Goal: Information Seeking & Learning: Find specific fact

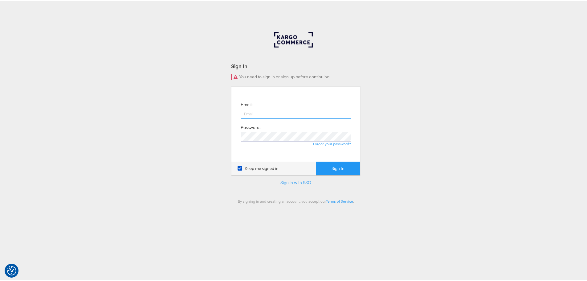
click at [264, 115] on input "email" at bounding box center [295, 112] width 110 height 10
click at [238, 169] on icon at bounding box center [239, 166] width 5 height 5
click at [0, 0] on input "Keep me signed in" at bounding box center [0, 0] width 0 height 0
click at [242, 110] on input "email" at bounding box center [295, 112] width 110 height 10
type input "iqra.younis@jdplc.com"
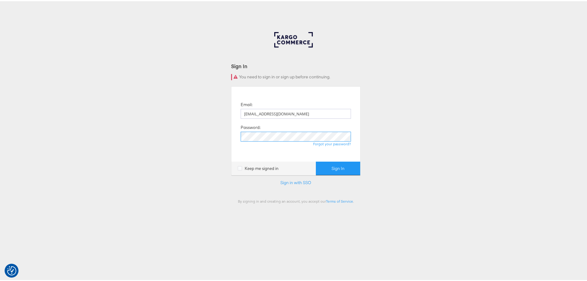
click at [316, 160] on button "Sign In" at bounding box center [338, 167] width 44 height 14
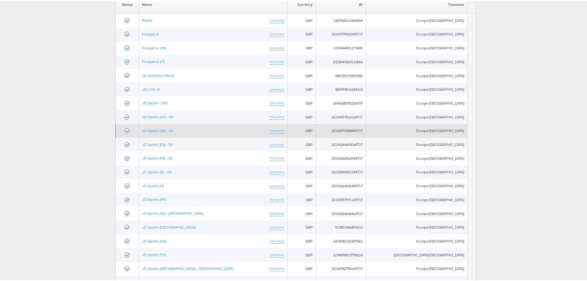
scroll to position [92, 0]
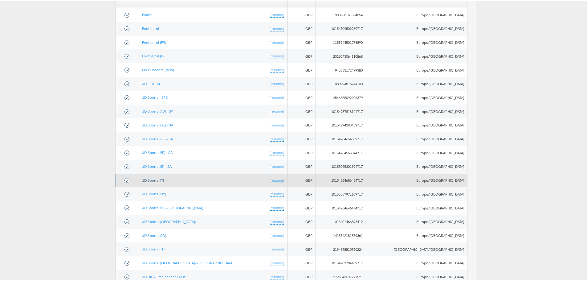
click at [164, 180] on link "JD Sports (IT)" at bounding box center [153, 178] width 22 height 5
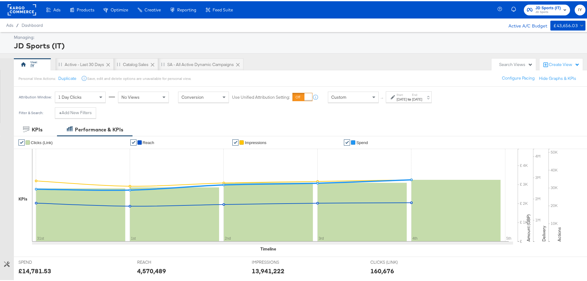
click at [406, 95] on label "Start:" at bounding box center [401, 93] width 10 height 4
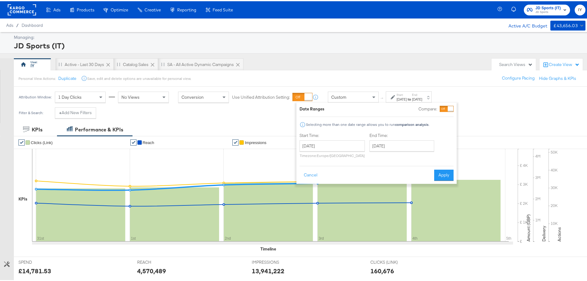
click at [406, 92] on label "Start:" at bounding box center [401, 93] width 10 height 4
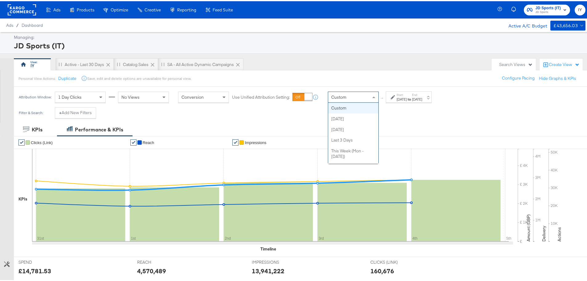
click at [361, 99] on div "Custom" at bounding box center [353, 96] width 50 height 10
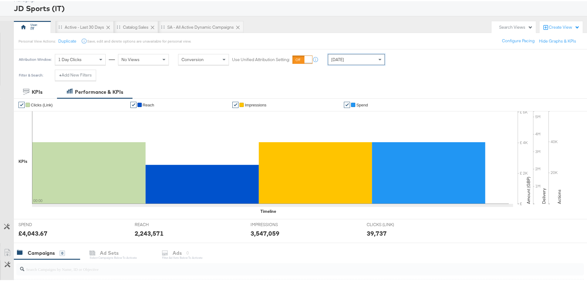
scroll to position [168, 0]
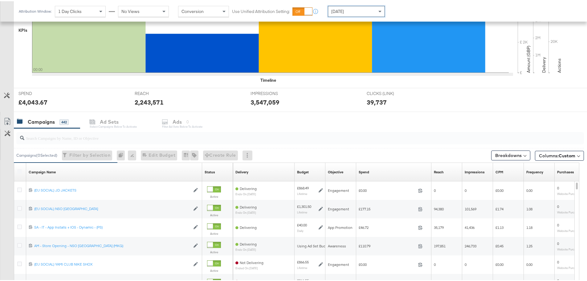
click at [221, 136] on input "search" at bounding box center [277, 134] width 507 height 12
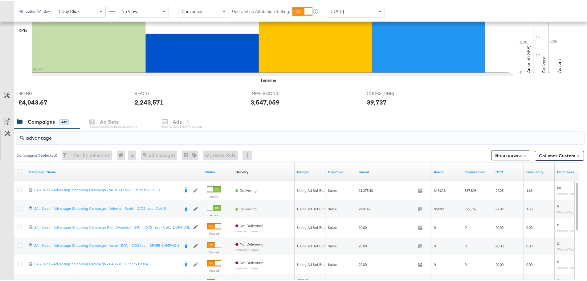
scroll to position [261, 0]
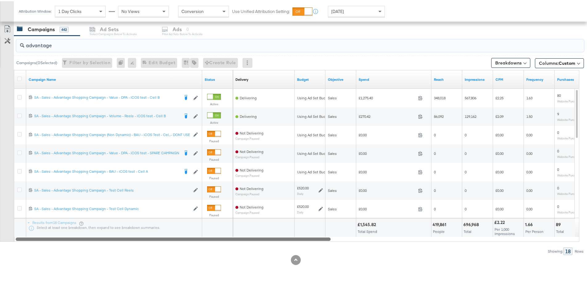
drag, startPoint x: 235, startPoint y: 236, endPoint x: 224, endPoint y: 248, distance: 15.9
click at [224, 248] on div "advantage Campaigns ( 0 Selected) Filter by Selection Filter 0 campaigns 0 Rena…" at bounding box center [292, 143] width 584 height 219
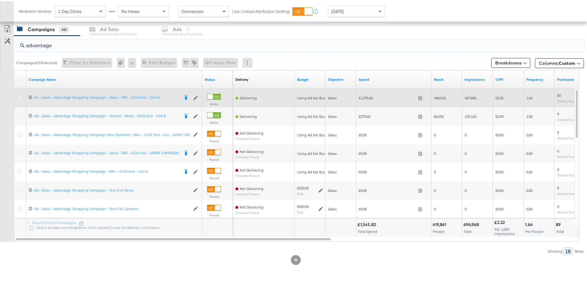
type input "advantage"
click at [18, 95] on icon at bounding box center [19, 96] width 5 height 5
click at [0, 0] on input "checkbox" at bounding box center [0, 0] width 0 height 0
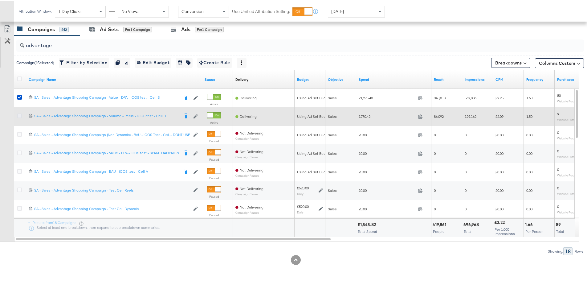
click at [19, 112] on icon at bounding box center [19, 114] width 5 height 5
click at [0, 0] on input "checkbox" at bounding box center [0, 0] width 0 height 0
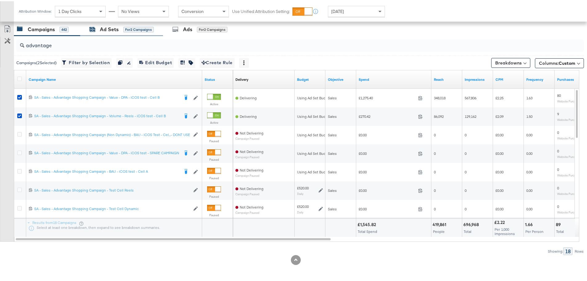
click at [112, 29] on div "Ad Sets" at bounding box center [109, 28] width 19 height 7
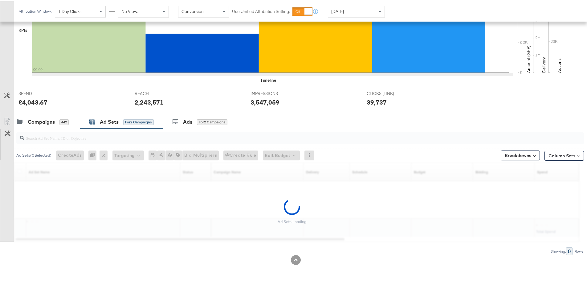
scroll to position [168, 0]
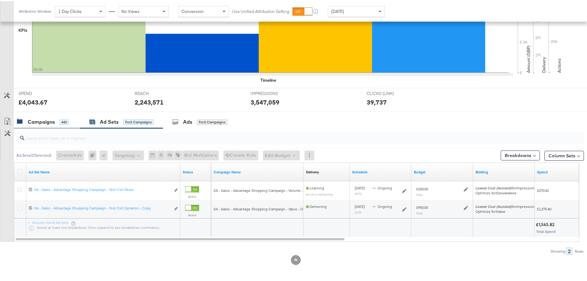
click at [49, 121] on div "Campaigns" at bounding box center [41, 120] width 27 height 7
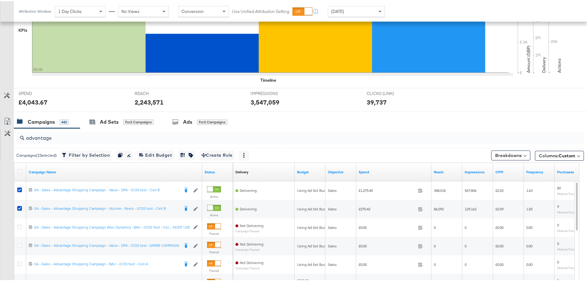
scroll to position [261, 0]
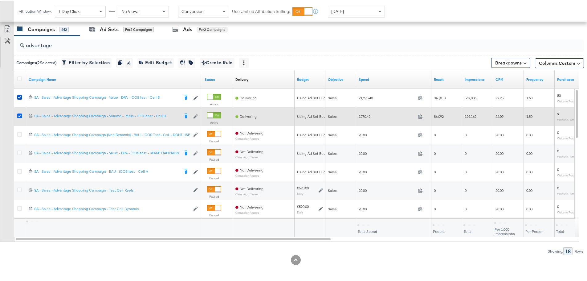
click at [19, 114] on icon at bounding box center [19, 114] width 5 height 5
click at [0, 0] on input "checkbox" at bounding box center [0, 0] width 0 height 0
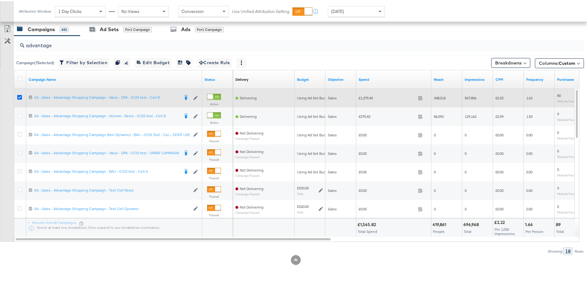
click at [19, 97] on icon at bounding box center [19, 96] width 5 height 5
click at [0, 0] on input "checkbox" at bounding box center [0, 0] width 0 height 0
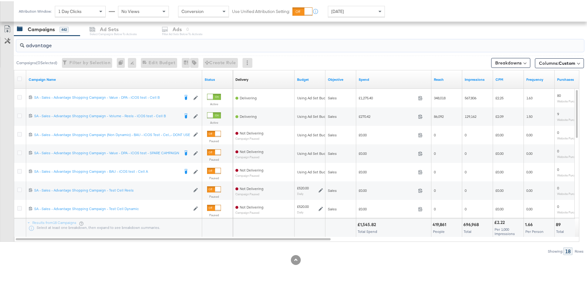
drag, startPoint x: 71, startPoint y: 46, endPoint x: -75, endPoint y: 35, distance: 146.6
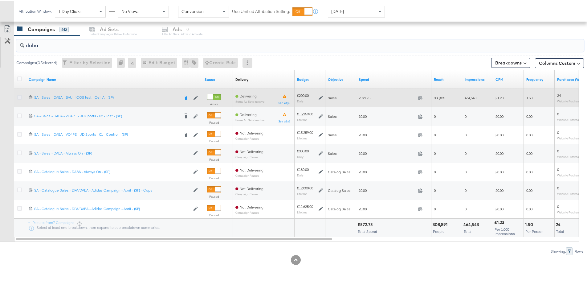
type input "daba"
click at [19, 95] on icon at bounding box center [19, 96] width 5 height 5
click at [0, 0] on input "checkbox" at bounding box center [0, 0] width 0 height 0
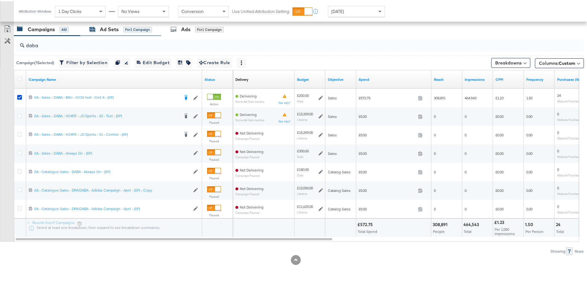
click at [108, 27] on div "Ad Sets" at bounding box center [109, 28] width 19 height 7
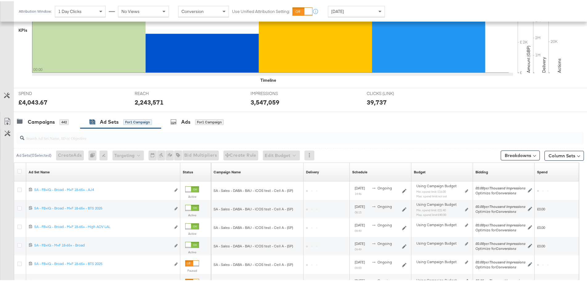
scroll to position [242, 0]
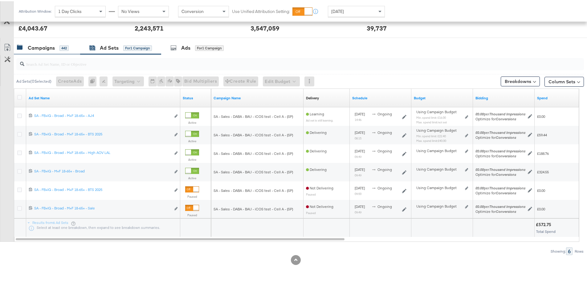
click at [49, 51] on div "Campaigns 442" at bounding box center [47, 46] width 66 height 13
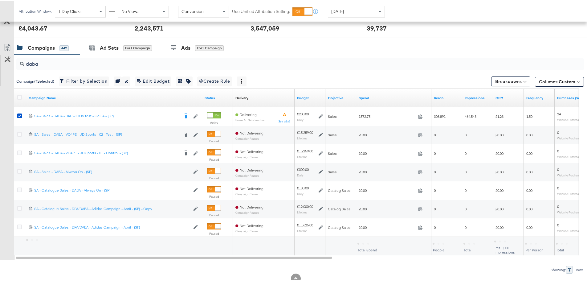
scroll to position [261, 0]
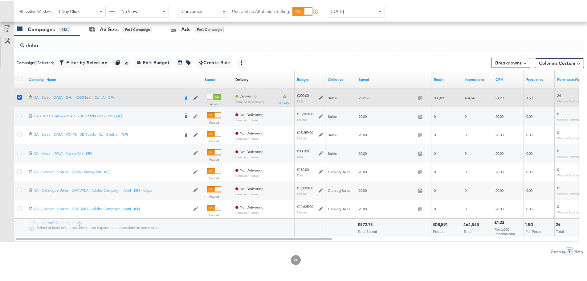
click at [20, 95] on icon at bounding box center [19, 96] width 5 height 5
click at [0, 0] on input "checkbox" at bounding box center [0, 0] width 0 height 0
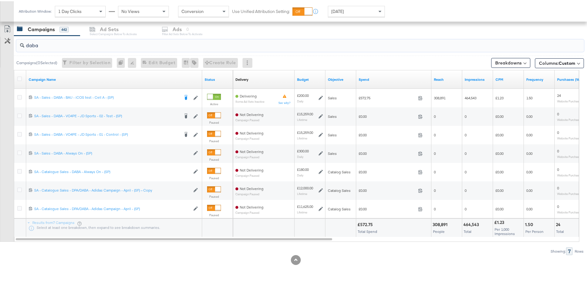
drag, startPoint x: 39, startPoint y: 45, endPoint x: 9, endPoint y: 51, distance: 30.4
click at [9, 51] on div "daba Campaigns ( 0 Selected) Filter by Selection Filter 0 campaigns 0 Rename 0 …" at bounding box center [292, 143] width 584 height 219
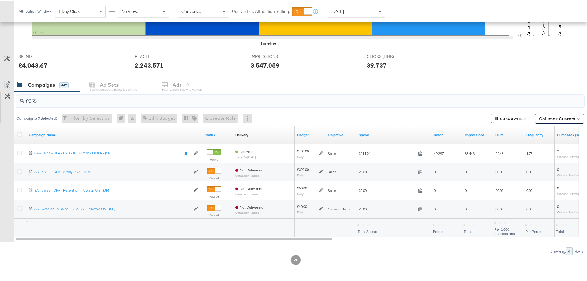
scroll to position [205, 0]
drag, startPoint x: 45, startPoint y: 101, endPoint x: -33, endPoint y: 95, distance: 77.8
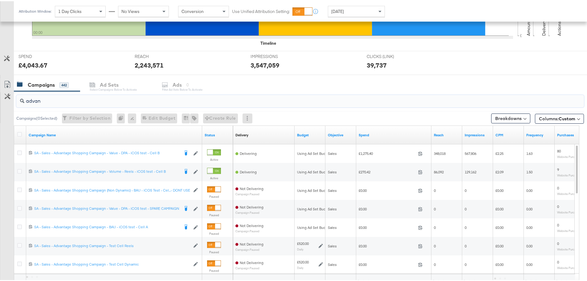
scroll to position [261, 0]
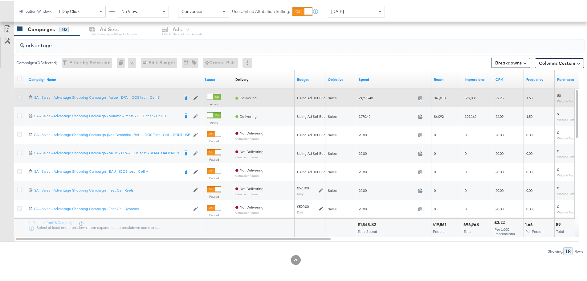
type input "advantage"
click at [19, 97] on icon at bounding box center [19, 96] width 5 height 5
click at [0, 0] on input "checkbox" at bounding box center [0, 0] width 0 height 0
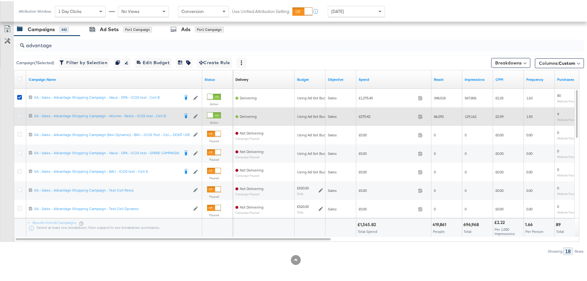
click at [18, 113] on icon at bounding box center [19, 114] width 5 height 5
click at [0, 0] on input "checkbox" at bounding box center [0, 0] width 0 height 0
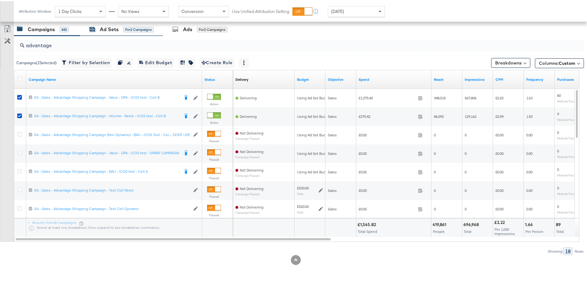
click at [103, 30] on div "Ad Sets" at bounding box center [109, 28] width 19 height 7
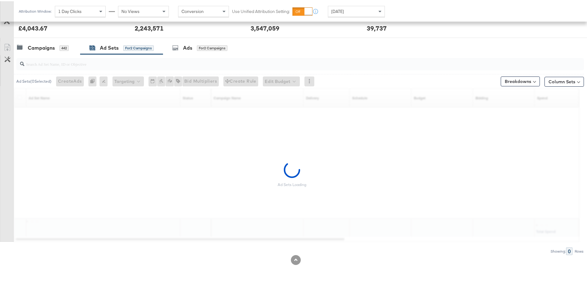
scroll to position [168, 0]
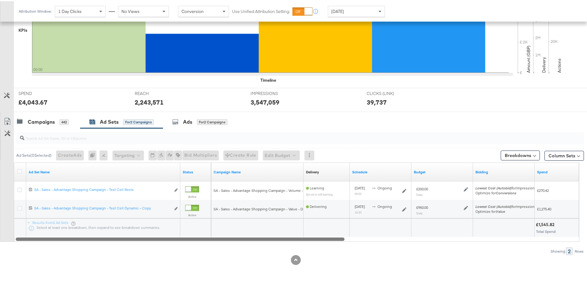
drag, startPoint x: 308, startPoint y: 238, endPoint x: 285, endPoint y: 156, distance: 84.5
click at [210, 225] on div "Ad Set Name Status Campaign Name Delivery Sorting Unavailable Schedule Budget B…" at bounding box center [296, 200] width 565 height 79
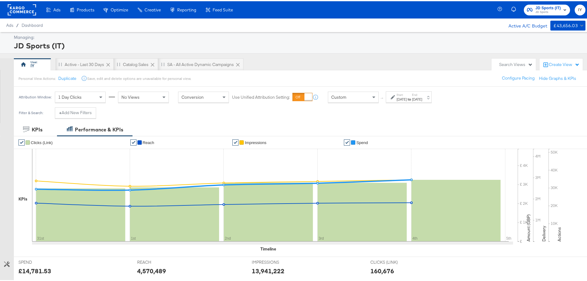
click at [546, 4] on span "JD Sports (IT)" at bounding box center [547, 7] width 25 height 6
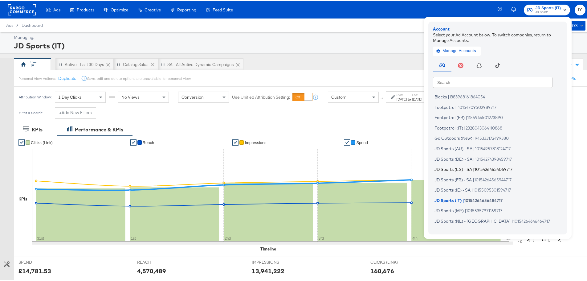
click at [455, 171] on li "JD Sports (ES) - SA | 10154264654069717" at bounding box center [499, 168] width 132 height 9
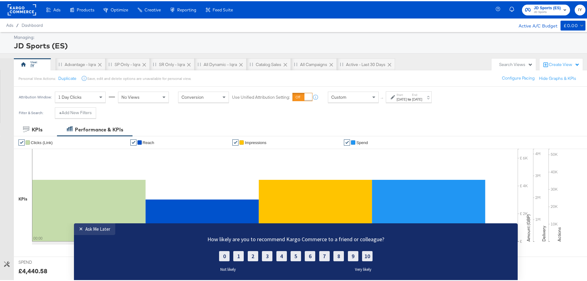
click at [357, 91] on div "Custom" at bounding box center [353, 96] width 50 height 10
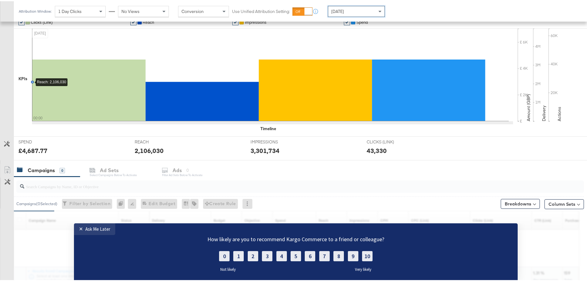
scroll to position [123, 0]
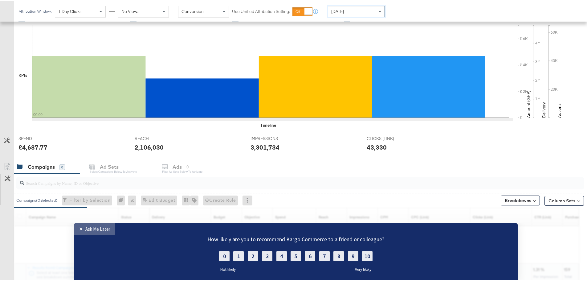
click at [85, 231] on link "✕ Ask Me Later" at bounding box center [94, 229] width 41 height 12
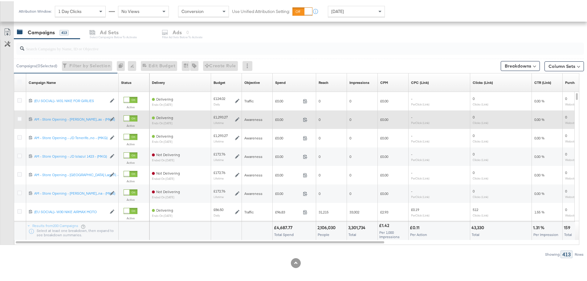
scroll to position [261, 0]
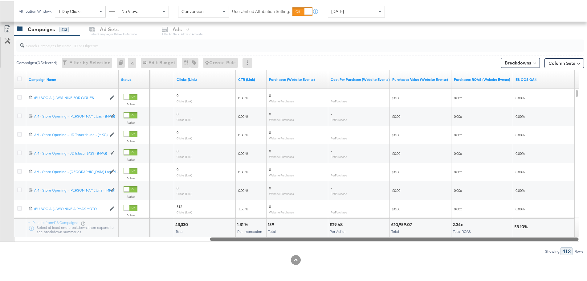
drag, startPoint x: 232, startPoint y: 236, endPoint x: 514, endPoint y: 242, distance: 282.7
click at [514, 242] on div "Campaigns ( 0 Selected) Filter by Selection Filter 0 campaigns 0 Rename 0 campa…" at bounding box center [292, 143] width 584 height 219
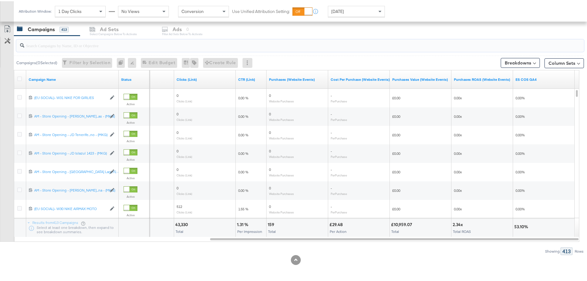
click at [62, 45] on input "search" at bounding box center [277, 42] width 507 height 12
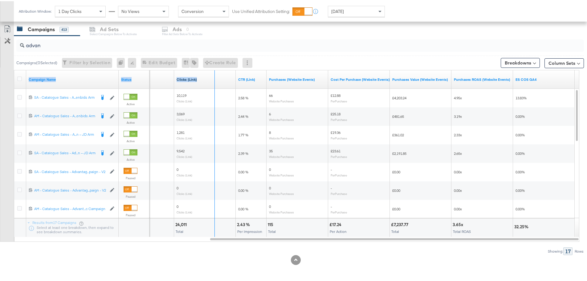
drag, startPoint x: 117, startPoint y: 72, endPoint x: 215, endPoint y: 79, distance: 98.8
click at [14, 69] on div "Campaign Name Status CPC (Link) Clicks (Link) CTR (Link) Purchases (Website Eve…" at bounding box center [14, 69] width 0 height 0
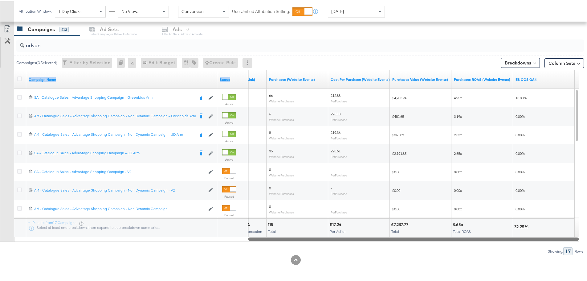
drag, startPoint x: 246, startPoint y: 238, endPoint x: 517, endPoint y: 249, distance: 270.9
click at [517, 249] on div "advan Campaigns ( 0 Selected) Filter by Selection Filter 0 campaigns 0 Rename 0…" at bounding box center [292, 143] width 584 height 219
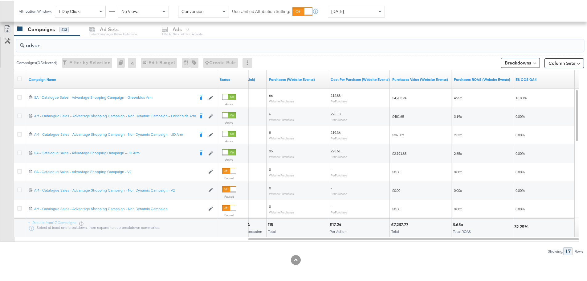
drag, startPoint x: 44, startPoint y: 43, endPoint x: -9, endPoint y: 46, distance: 53.1
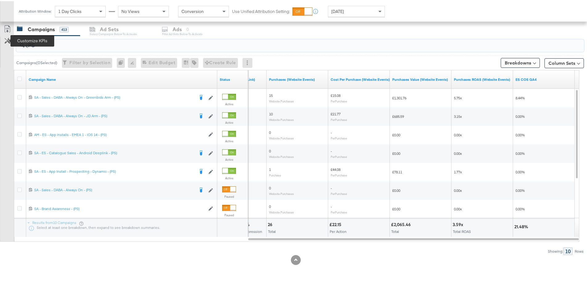
drag, startPoint x: 96, startPoint y: 43, endPoint x: 7, endPoint y: 42, distance: 88.4
click at [7, 42] on div "(PS Campaigns ( 0 Selected) Filter by Selection Filter 0 campaigns 0 Rename 0 c…" at bounding box center [292, 143] width 584 height 219
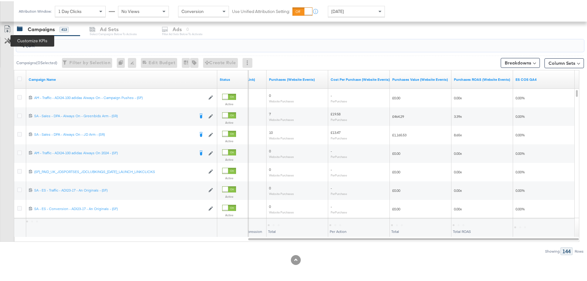
type input "(SR)"
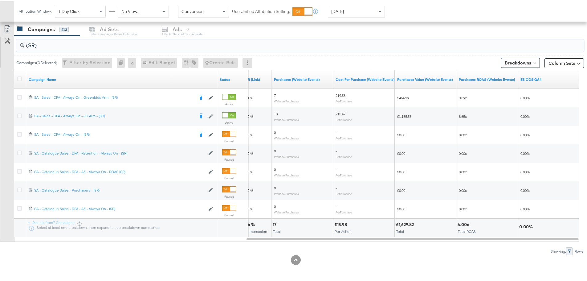
drag, startPoint x: 34, startPoint y: 47, endPoint x: -12, endPoint y: 66, distance: 50.1
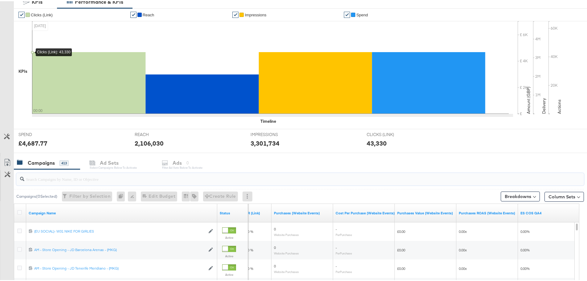
scroll to position [154, 0]
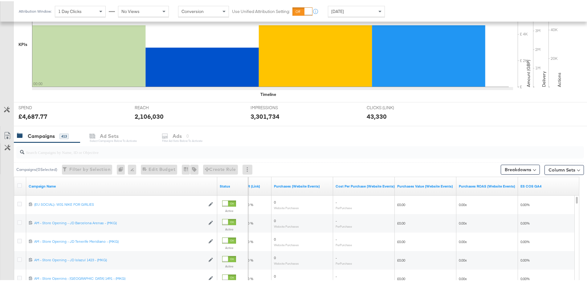
click at [45, 145] on input "search" at bounding box center [277, 148] width 507 height 12
paste input "SA - Catalogue Sales - Advantage Shopping Campaign – JD Arm"
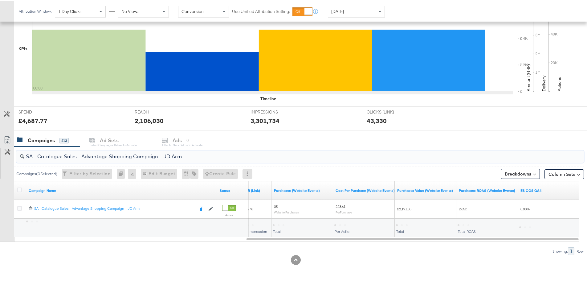
scroll to position [150, 0]
type input "SA - Catalogue Sales - Advantage Shopping Campaign – JD Arm"
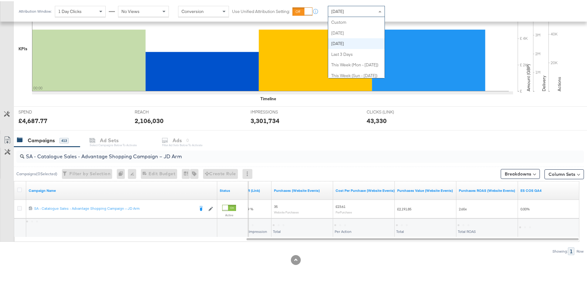
click at [351, 9] on div "[DATE]" at bounding box center [356, 10] width 56 height 10
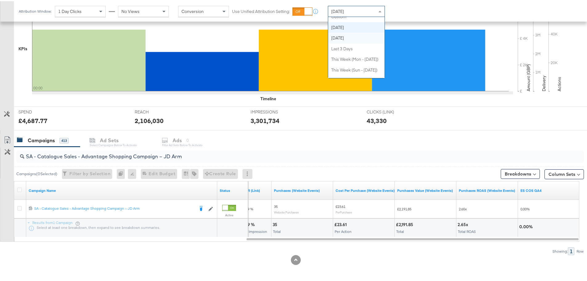
scroll to position [0, 0]
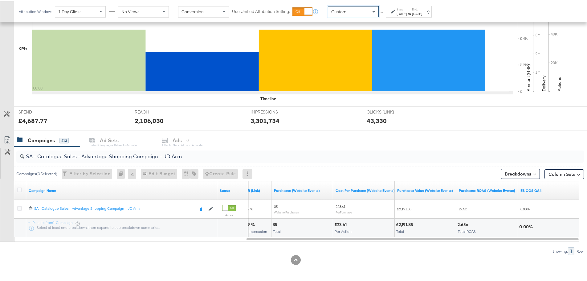
click at [406, 10] on div "[DATE]" at bounding box center [401, 12] width 10 height 5
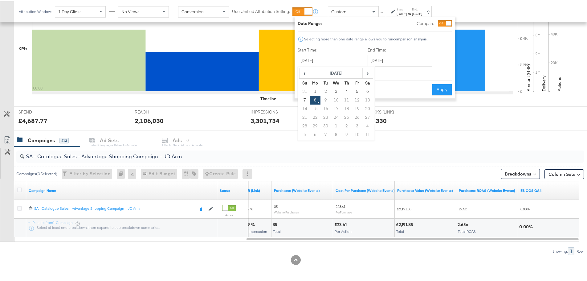
click at [339, 58] on input "[DATE]" at bounding box center [329, 59] width 65 height 11
click at [356, 91] on td "5" at bounding box center [357, 90] width 10 height 9
type input "[DATE]"
click at [398, 57] on input "[DATE]" at bounding box center [399, 59] width 65 height 11
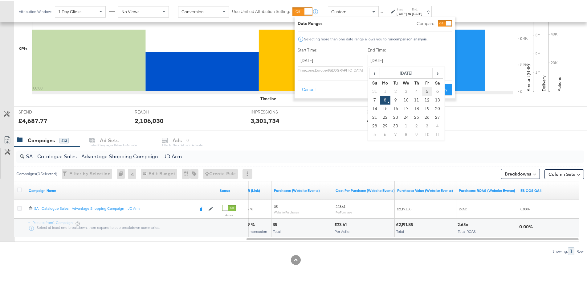
click at [426, 90] on td "5" at bounding box center [427, 90] width 10 height 9
type input "[DATE]"
click at [440, 83] on div "Cancel Apply" at bounding box center [374, 86] width 154 height 15
click at [441, 87] on button "Apply" at bounding box center [441, 88] width 19 height 11
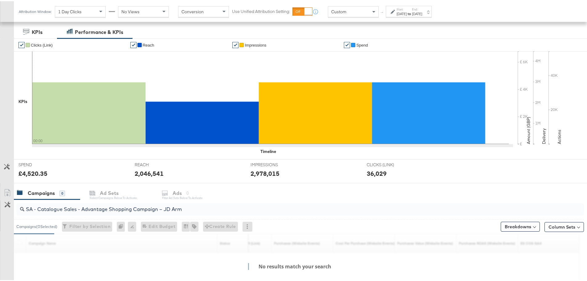
scroll to position [150, 0]
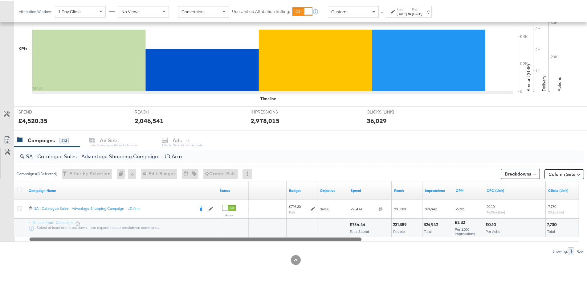
drag, startPoint x: 442, startPoint y: 238, endPoint x: 225, endPoint y: 257, distance: 217.3
click at [225, 257] on div "KPIs Performance & KPIs Customize KPIs ✔ Clicks (Link) ✔ Reach ✔ Impressions ✔ …" at bounding box center [295, 126] width 591 height 309
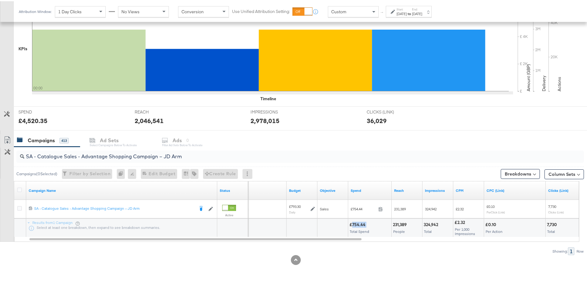
drag, startPoint x: 366, startPoint y: 223, endPoint x: 352, endPoint y: 224, distance: 13.3
click at [352, 224] on div "£754.44" at bounding box center [358, 223] width 18 height 6
copy div "754.44"
drag, startPoint x: 200, startPoint y: 154, endPoint x: 14, endPoint y: 148, distance: 186.7
click at [14, 148] on div "SA - Catalogue Sales - Advantage Shopping Campaign – JD Arm Campaigns ( 0 Selec…" at bounding box center [292, 199] width 584 height 108
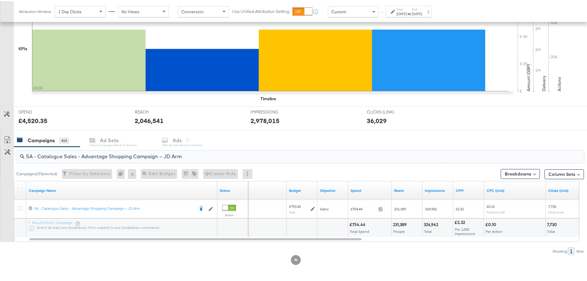
paste input "Greenbids"
drag, startPoint x: 367, startPoint y: 224, endPoint x: 352, endPoint y: 223, distance: 15.1
click at [352, 223] on div "£766.67" at bounding box center [369, 223] width 41 height 6
copy div "766.67"
drag, startPoint x: 211, startPoint y: 156, endPoint x: 0, endPoint y: 144, distance: 211.5
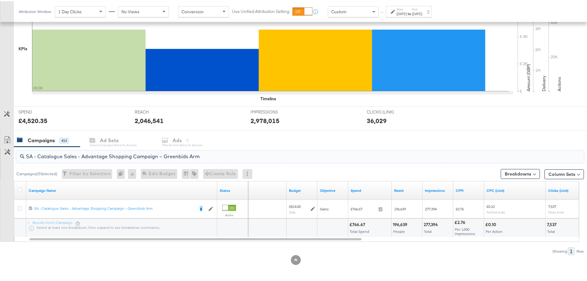
click at [0, 145] on div "SA - Catalogue Sales - Advantage Shopping Campaign – Greenbids Arm Campaigns ( …" at bounding box center [292, 199] width 584 height 108
paste input "AM - Catalogue Sales - Advantage Shopping Campaign - Non Dynamic Campaign – JD"
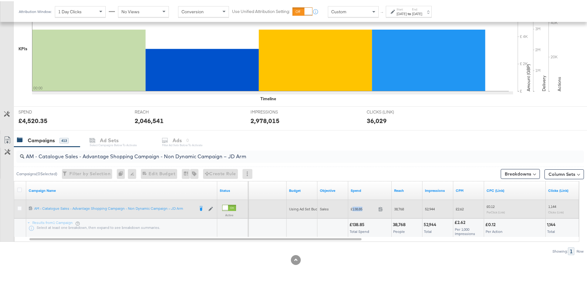
drag, startPoint x: 366, startPoint y: 208, endPoint x: 352, endPoint y: 208, distance: 13.6
click at [352, 208] on span "£138.85" at bounding box center [362, 207] width 25 height 5
copy span "138.85"
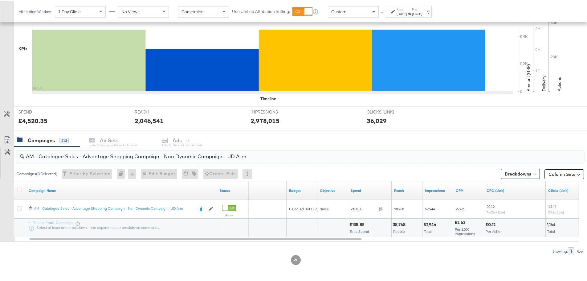
drag, startPoint x: 269, startPoint y: 160, endPoint x: -8, endPoint y: 149, distance: 277.3
drag, startPoint x: 259, startPoint y: 154, endPoint x: 4, endPoint y: 145, distance: 255.1
click at [4, 145] on div "AM - Catalogue Sales - Advantage Shopping Campaign - Non Dynamic Campaign – JD …" at bounding box center [292, 199] width 584 height 108
paste input "Greenbids"
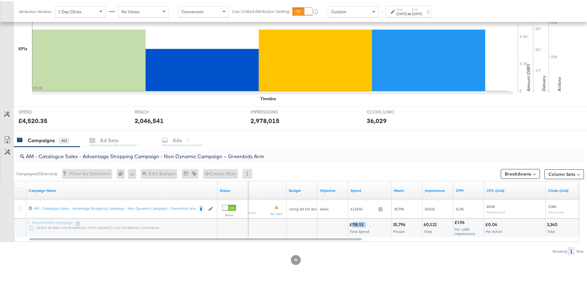
drag, startPoint x: 364, startPoint y: 224, endPoint x: 351, endPoint y: 224, distance: 12.6
click at [351, 224] on div "£118.55" at bounding box center [357, 223] width 16 height 6
copy div "118.55"
drag, startPoint x: 280, startPoint y: 154, endPoint x: 21, endPoint y: 153, distance: 259.6
click at [21, 153] on div "AM - Catalogue Sales - Advantage Shopping Campaign - Non Dynamic Campaign – Gre…" at bounding box center [299, 155] width 567 height 12
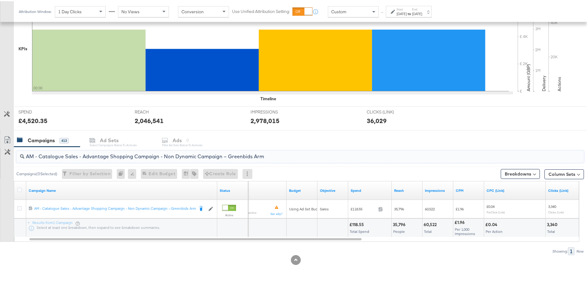
paste input "SA - Sales - DABA - Always On - JD Arm - (PS)"
drag, startPoint x: 366, startPoint y: 221, endPoint x: 352, endPoint y: 223, distance: 13.6
click at [352, 223] on div "£199.12" at bounding box center [369, 223] width 41 height 6
copy div "199.12"
drag, startPoint x: 160, startPoint y: 157, endPoint x: -106, endPoint y: 154, distance: 266.7
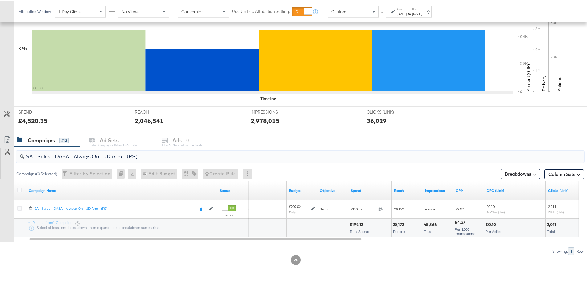
paste input "Greenbids"
drag, startPoint x: 366, startPoint y: 223, endPoint x: 352, endPoint y: 224, distance: 14.2
click at [352, 224] on div "£201.93" at bounding box center [369, 223] width 41 height 6
copy div "201.93"
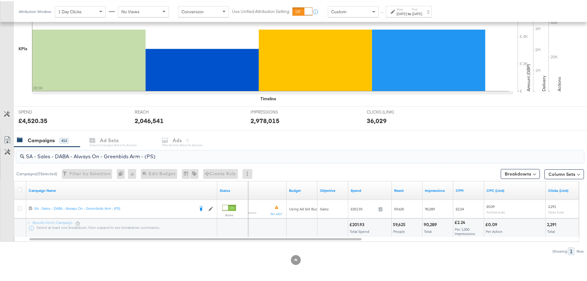
drag, startPoint x: 166, startPoint y: 156, endPoint x: 1, endPoint y: 152, distance: 165.1
click at [1, 152] on div "SA - Sales - DABA - Always On - Greenbids Arm - (PS) Campaigns ( 0 Selected) Fi…" at bounding box center [292, 199] width 584 height 108
paste input "PA - Always On - JD Arm - (SR"
drag, startPoint x: 367, startPoint y: 223, endPoint x: 351, endPoint y: 223, distance: 16.6
click at [351, 223] on div "£121.25" at bounding box center [369, 223] width 41 height 6
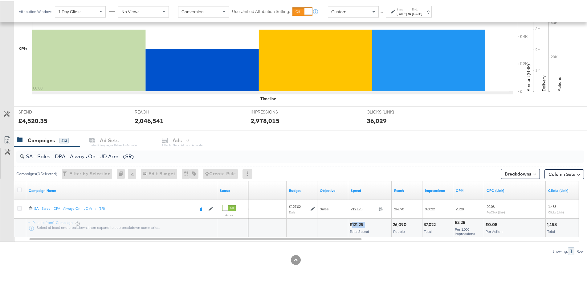
copy div "121.25"
drag, startPoint x: 148, startPoint y: 159, endPoint x: 18, endPoint y: 157, distance: 129.6
click at [18, 157] on div "SA - Sales - DPA - Always On - JD Arm - (SR)" at bounding box center [299, 155] width 567 height 12
paste input "Greenbids"
type input "SA - Sales - DPA - Always On - Greenbids Arm - (SR)"
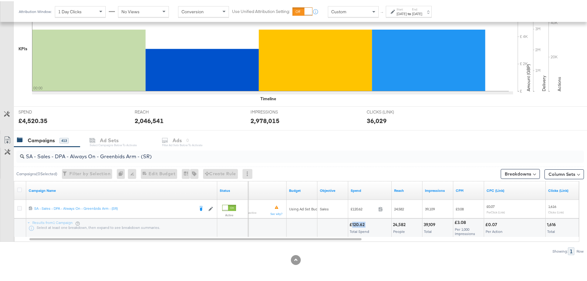
drag, startPoint x: 366, startPoint y: 223, endPoint x: 352, endPoint y: 223, distance: 13.9
click at [352, 223] on div "£120.62" at bounding box center [357, 223] width 17 height 6
copy div "120.62"
click at [422, 11] on div "[DATE]" at bounding box center [417, 12] width 10 height 5
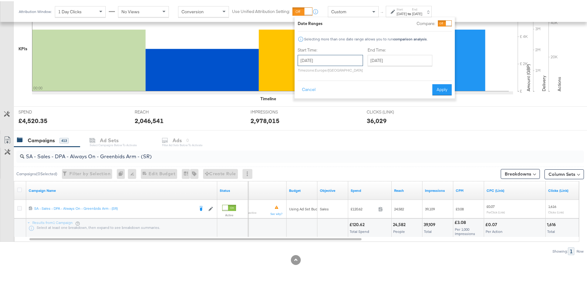
click at [345, 55] on input "[DATE]" at bounding box center [329, 59] width 65 height 11
click at [366, 90] on td "6" at bounding box center [367, 90] width 10 height 9
type input "[DATE]"
click at [394, 58] on input "[DATE]" at bounding box center [399, 59] width 65 height 11
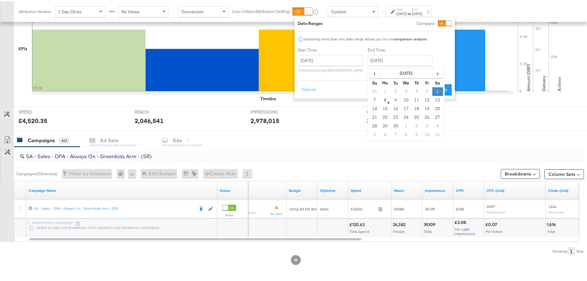
click at [438, 89] on td "6" at bounding box center [437, 90] width 10 height 9
click at [444, 87] on button "Apply" at bounding box center [441, 88] width 19 height 11
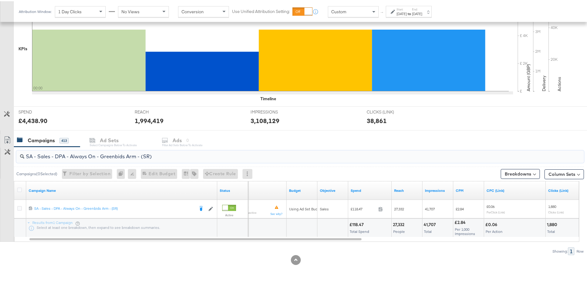
drag, startPoint x: 89, startPoint y: 155, endPoint x: 4, endPoint y: 156, distance: 84.7
click at [4, 156] on div "SA - Sales - DPA - Always On - Greenbids Arm - (SR) Campaigns ( 0 Selected) Fil…" at bounding box center [292, 199] width 584 height 108
paste input "Catalogue Sales - Advantage Shopping Campaign – JD Arm"
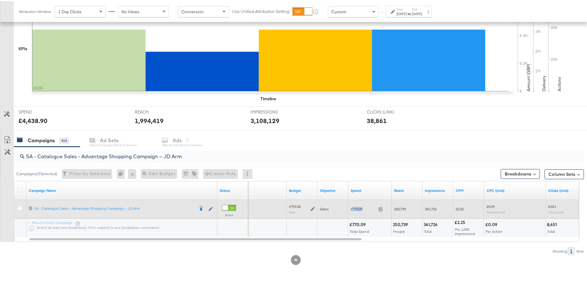
drag, startPoint x: 360, startPoint y: 208, endPoint x: 352, endPoint y: 208, distance: 8.3
click at [352, 208] on span "£770.09" at bounding box center [362, 207] width 25 height 5
copy span "770.09"
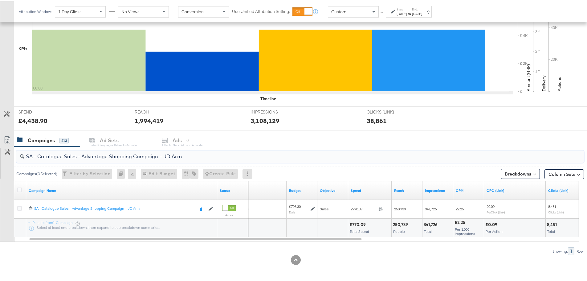
drag, startPoint x: 197, startPoint y: 153, endPoint x: 0, endPoint y: 141, distance: 197.1
click at [0, 145] on div "SA - Catalogue Sales - Advantage Shopping Campaign – JD Arm Campaigns ( 0 Selec…" at bounding box center [292, 199] width 584 height 108
paste input "Greenbids"
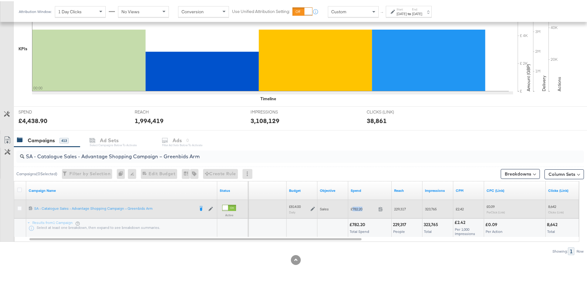
drag, startPoint x: 365, startPoint y: 208, endPoint x: 352, endPoint y: 207, distance: 13.0
click at [352, 207] on span "£782.20" at bounding box center [362, 207] width 25 height 5
copy span "782.20"
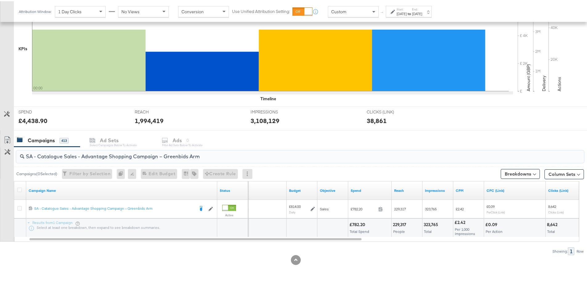
drag, startPoint x: 213, startPoint y: 155, endPoint x: -8, endPoint y: 146, distance: 220.7
paste input "AM - Catalogue Sales - Advantage Shopping Campaign - Non Dynamic Campaign – JD"
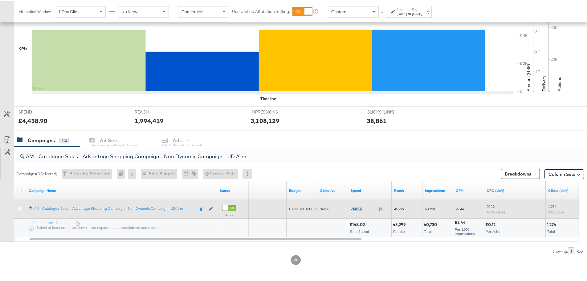
drag, startPoint x: 365, startPoint y: 208, endPoint x: 352, endPoint y: 208, distance: 12.9
click at [352, 208] on span "£148.02" at bounding box center [362, 207] width 25 height 5
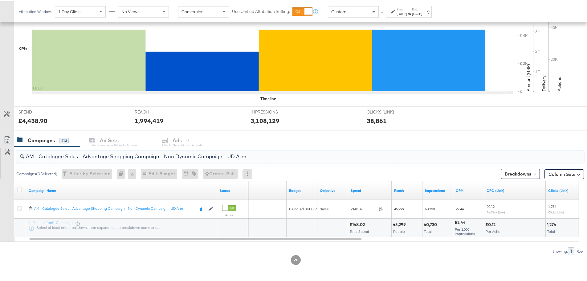
drag, startPoint x: 267, startPoint y: 159, endPoint x: 22, endPoint y: 142, distance: 246.0
click at [22, 142] on div "KPIs Performance & KPIs Customize KPIs ✔ Clicks (Link) ✔ Reach ✔ Impressions ✔ …" at bounding box center [295, 126] width 591 height 309
paste input "Greenbids"
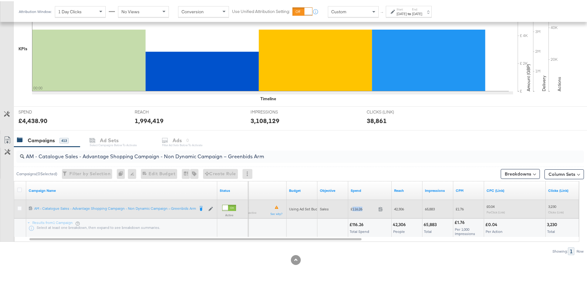
drag, startPoint x: 365, startPoint y: 208, endPoint x: 353, endPoint y: 207, distance: 12.2
click at [353, 207] on span "£116.26" at bounding box center [362, 207] width 25 height 5
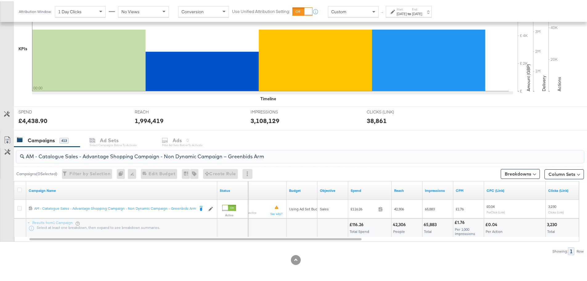
drag, startPoint x: 275, startPoint y: 154, endPoint x: -1, endPoint y: 148, distance: 275.7
paste input "SA - Sales - DABA - Always On - JD Arm - (PS)"
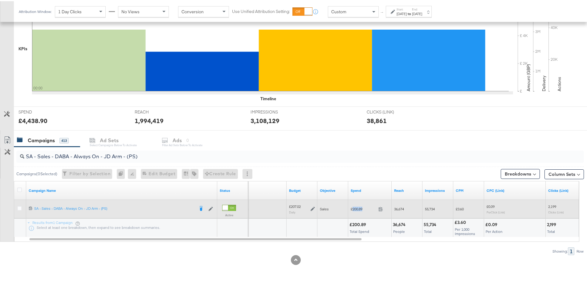
drag, startPoint x: 366, startPoint y: 207, endPoint x: 352, endPoint y: 208, distance: 13.6
click at [352, 208] on span "£200.89" at bounding box center [362, 207] width 25 height 5
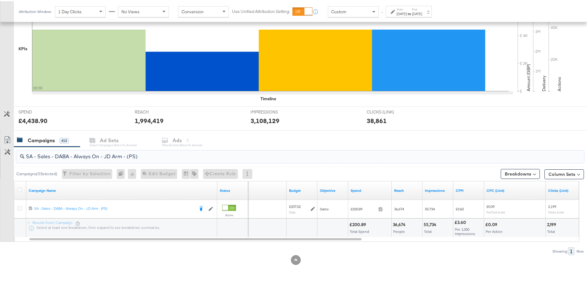
drag, startPoint x: 159, startPoint y: 156, endPoint x: 28, endPoint y: 152, distance: 130.6
click at [28, 152] on input "SA - Sales - DABA - Always On - JD Arm - (PS)" at bounding box center [277, 153] width 507 height 12
click at [27, 152] on input "SA - Sales - DABA - Always On - JD Arm - (PS)" at bounding box center [277, 153] width 507 height 12
click at [147, 153] on input "SA - Sales - DABA - Always On - JD Arm - (PS)" at bounding box center [277, 153] width 507 height 12
drag, startPoint x: 113, startPoint y: 155, endPoint x: -4, endPoint y: 155, distance: 117.0
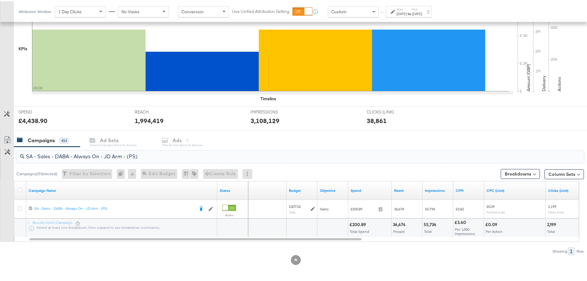
paste input "Greenbids"
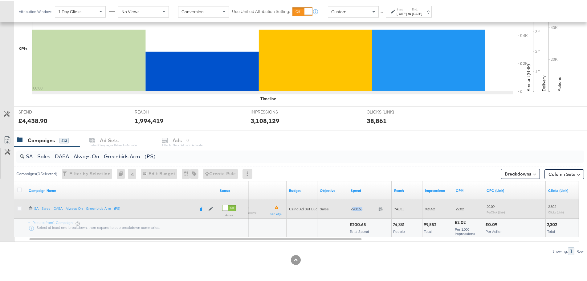
drag, startPoint x: 367, startPoint y: 207, endPoint x: 353, endPoint y: 208, distance: 14.2
click at [353, 208] on span "£200.65" at bounding box center [362, 207] width 25 height 5
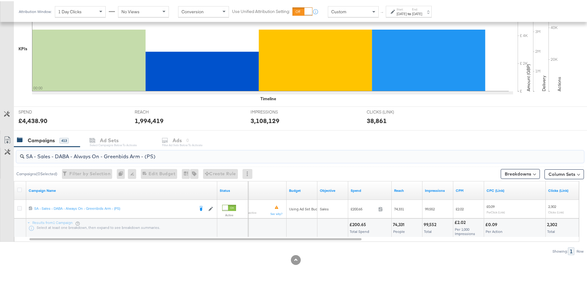
drag, startPoint x: 216, startPoint y: 160, endPoint x: -18, endPoint y: 146, distance: 235.4
paste input "PA - Always On - JD Arm - (SR"
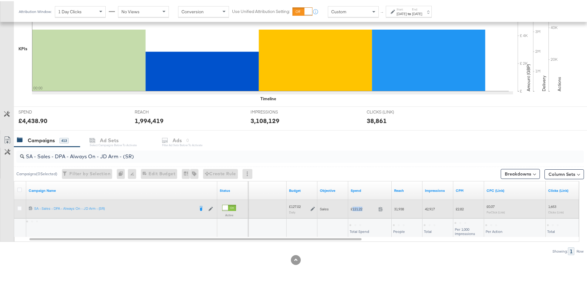
drag, startPoint x: 366, startPoint y: 208, endPoint x: 353, endPoint y: 208, distance: 12.3
click at [353, 208] on span "£121.22" at bounding box center [362, 207] width 25 height 5
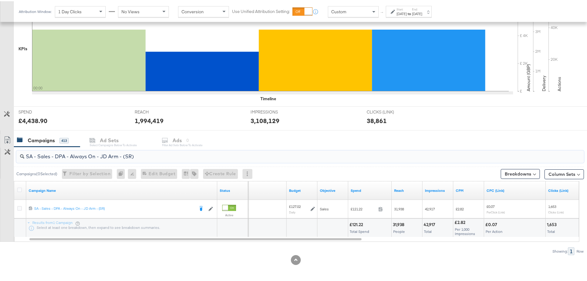
drag, startPoint x: 24, startPoint y: 149, endPoint x: -22, endPoint y: 147, distance: 45.3
paste input "Greenbids"
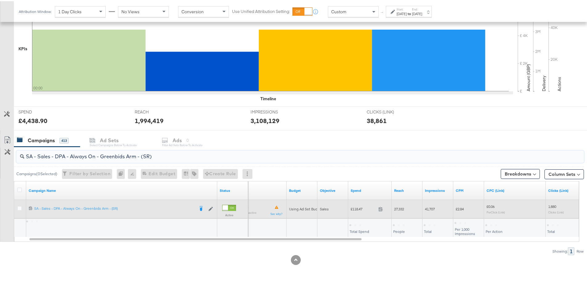
type input "SA - Sales - DPA - Always On - Greenbids Arm - (SR)"
drag, startPoint x: 364, startPoint y: 207, endPoint x: 353, endPoint y: 208, distance: 11.1
click at [353, 208] on span "£118.47" at bounding box center [362, 207] width 25 height 5
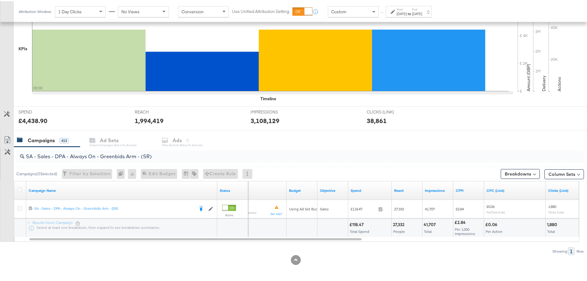
click at [406, 10] on div "[DATE]" at bounding box center [401, 12] width 10 height 5
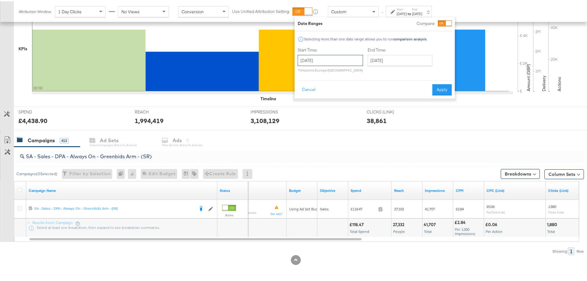
click at [355, 59] on input "[DATE]" at bounding box center [329, 59] width 65 height 11
click at [303, 101] on td "7" at bounding box center [304, 99] width 10 height 9
type input "[DATE]"
click at [447, 88] on button "Apply" at bounding box center [441, 88] width 19 height 11
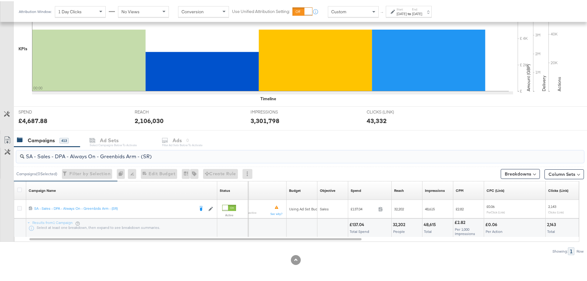
drag, startPoint x: 173, startPoint y: 154, endPoint x: 5, endPoint y: 156, distance: 168.1
click at [5, 156] on div "SA - Sales - DPA - Always On - Greenbids Arm - (SR) Campaigns ( 0 Selected) Fil…" at bounding box center [292, 199] width 584 height 108
paste input "Catalogue Sales - Advantage Shopping Campaign – JD Arm"
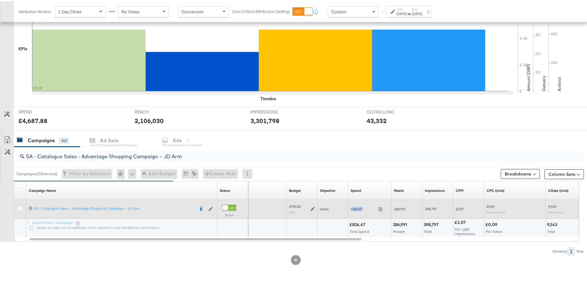
drag, startPoint x: 365, startPoint y: 208, endPoint x: 353, endPoint y: 208, distance: 11.7
click at [353, 208] on span "£826.47" at bounding box center [362, 207] width 25 height 5
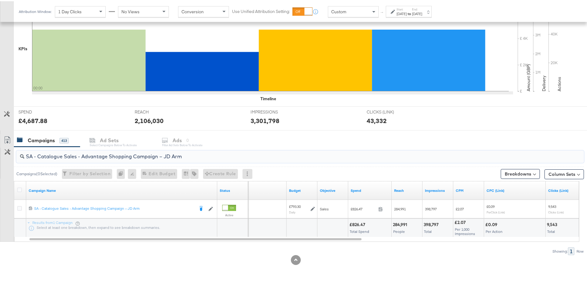
drag, startPoint x: 191, startPoint y: 156, endPoint x: -78, endPoint y: 155, distance: 268.8
paste input "Greenbids"
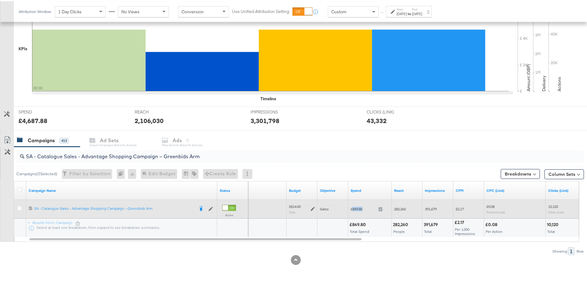
drag, startPoint x: 365, startPoint y: 206, endPoint x: 352, endPoint y: 208, distance: 12.8
click at [352, 208] on span "£849.80" at bounding box center [362, 207] width 25 height 5
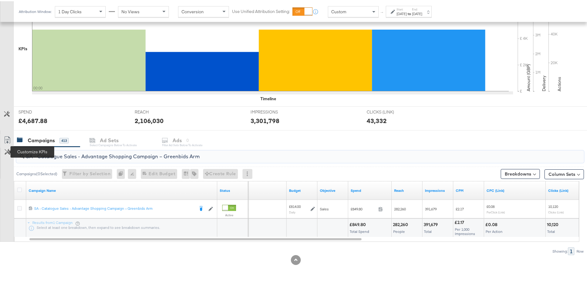
drag, startPoint x: 214, startPoint y: 158, endPoint x: 8, endPoint y: 153, distance: 205.4
click at [8, 153] on div "SA - Catalogue Sales - Advantage Shopping Campaign – Greenbids Arm Campaigns ( …" at bounding box center [292, 199] width 584 height 108
paste input "AM - Catalogue Sales - Advantage Shopping Campaign - Non Dynamic Campaign – JD"
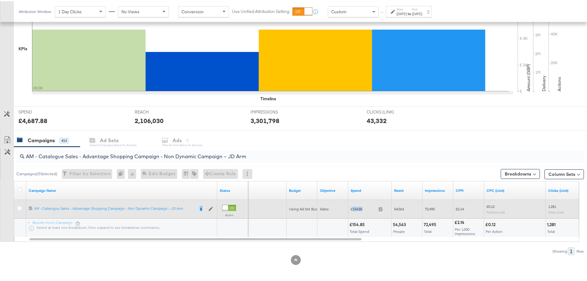
drag, startPoint x: 366, startPoint y: 209, endPoint x: 353, endPoint y: 208, distance: 13.0
click at [353, 208] on span "£154.85" at bounding box center [362, 207] width 25 height 5
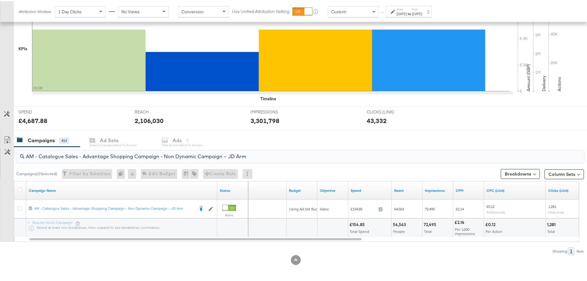
drag, startPoint x: 270, startPoint y: 156, endPoint x: 12, endPoint y: 154, distance: 258.0
click at [14, 153] on div "AM - Catalogue Sales - Advantage Shopping Campaign - Non Dynamic Campaign – JD …" at bounding box center [292, 199] width 584 height 108
paste input "Greenbids"
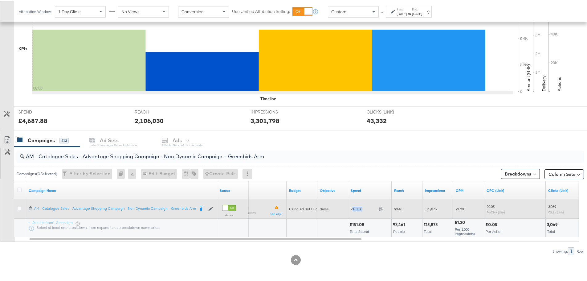
drag, startPoint x: 366, startPoint y: 207, endPoint x: 352, endPoint y: 208, distance: 14.8
click at [352, 208] on span "£151.08" at bounding box center [362, 207] width 25 height 5
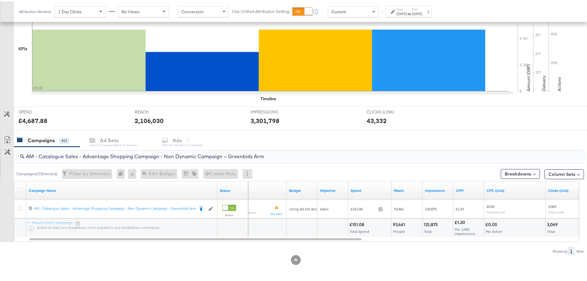
drag, startPoint x: 270, startPoint y: 156, endPoint x: 26, endPoint y: 159, distance: 244.8
click at [26, 159] on div "AM - Catalogue Sales - Advantage Shopping Campaign - Non Dynamic Campaign – Gre…" at bounding box center [299, 155] width 567 height 12
paste input "SA - Sales - DABA - Always On - JD Arm - (PS)"
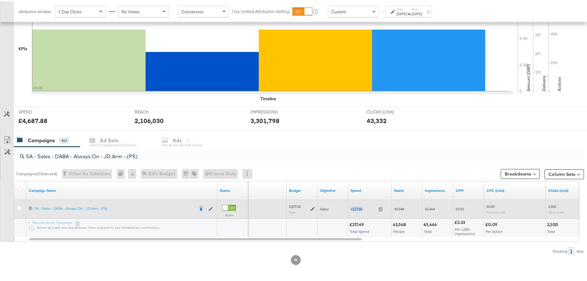
drag, startPoint x: 365, startPoint y: 207, endPoint x: 352, endPoint y: 208, distance: 13.0
click at [352, 208] on span "£217.69" at bounding box center [362, 207] width 25 height 5
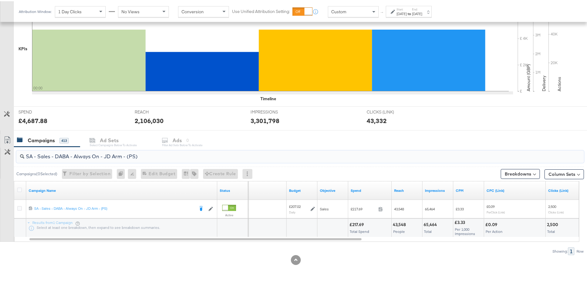
drag, startPoint x: 143, startPoint y: 156, endPoint x: -32, endPoint y: 142, distance: 175.7
paste input "Greenbids"
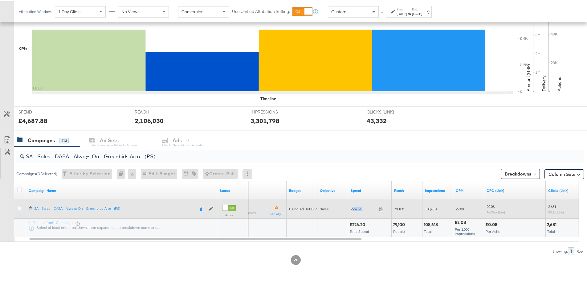
drag, startPoint x: 366, startPoint y: 208, endPoint x: 353, endPoint y: 208, distance: 13.2
click at [353, 208] on span "£226.20" at bounding box center [362, 207] width 25 height 5
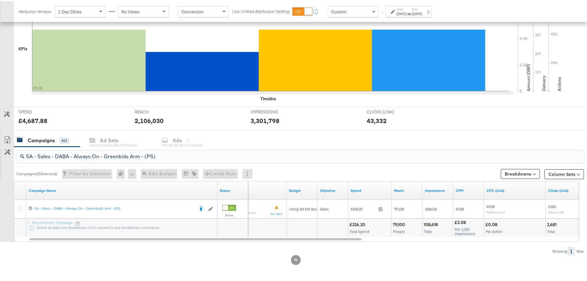
drag, startPoint x: 127, startPoint y: 156, endPoint x: 22, endPoint y: 158, distance: 105.0
click at [22, 158] on div "SA - Sales - DABA - Always On - Greenbids Arm - (PS)" at bounding box center [299, 155] width 567 height 12
paste input "PA - Always On - JD Arm - (SR"
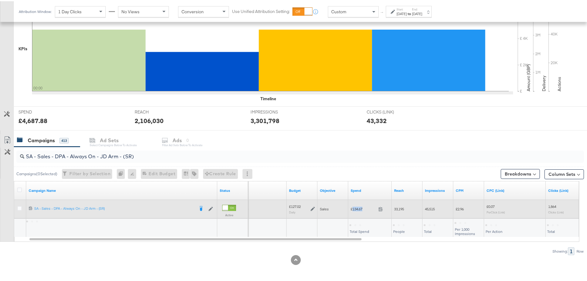
drag, startPoint x: 365, startPoint y: 207, endPoint x: 352, endPoint y: 207, distance: 12.9
click at [352, 207] on span "£134.67" at bounding box center [362, 207] width 25 height 5
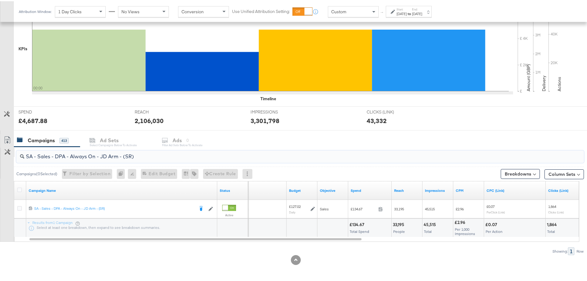
drag, startPoint x: 149, startPoint y: 156, endPoint x: 4, endPoint y: 150, distance: 144.5
click at [4, 150] on div "SA - Sales - DPA - Always On - JD Arm - (SR) Campaigns ( 0 Selected) Filter by …" at bounding box center [292, 199] width 584 height 108
paste input "Greenbids"
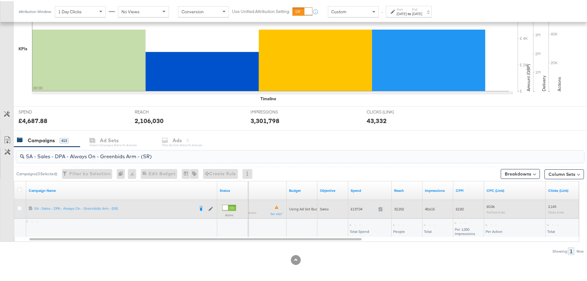
type input "SA - Sales - DPA - Always On - Greenbids Arm - (SR)"
drag, startPoint x: 366, startPoint y: 207, endPoint x: 353, endPoint y: 207, distance: 13.9
click at [353, 207] on span "£137.04" at bounding box center [362, 207] width 25 height 5
